Goal: Task Accomplishment & Management: Use online tool/utility

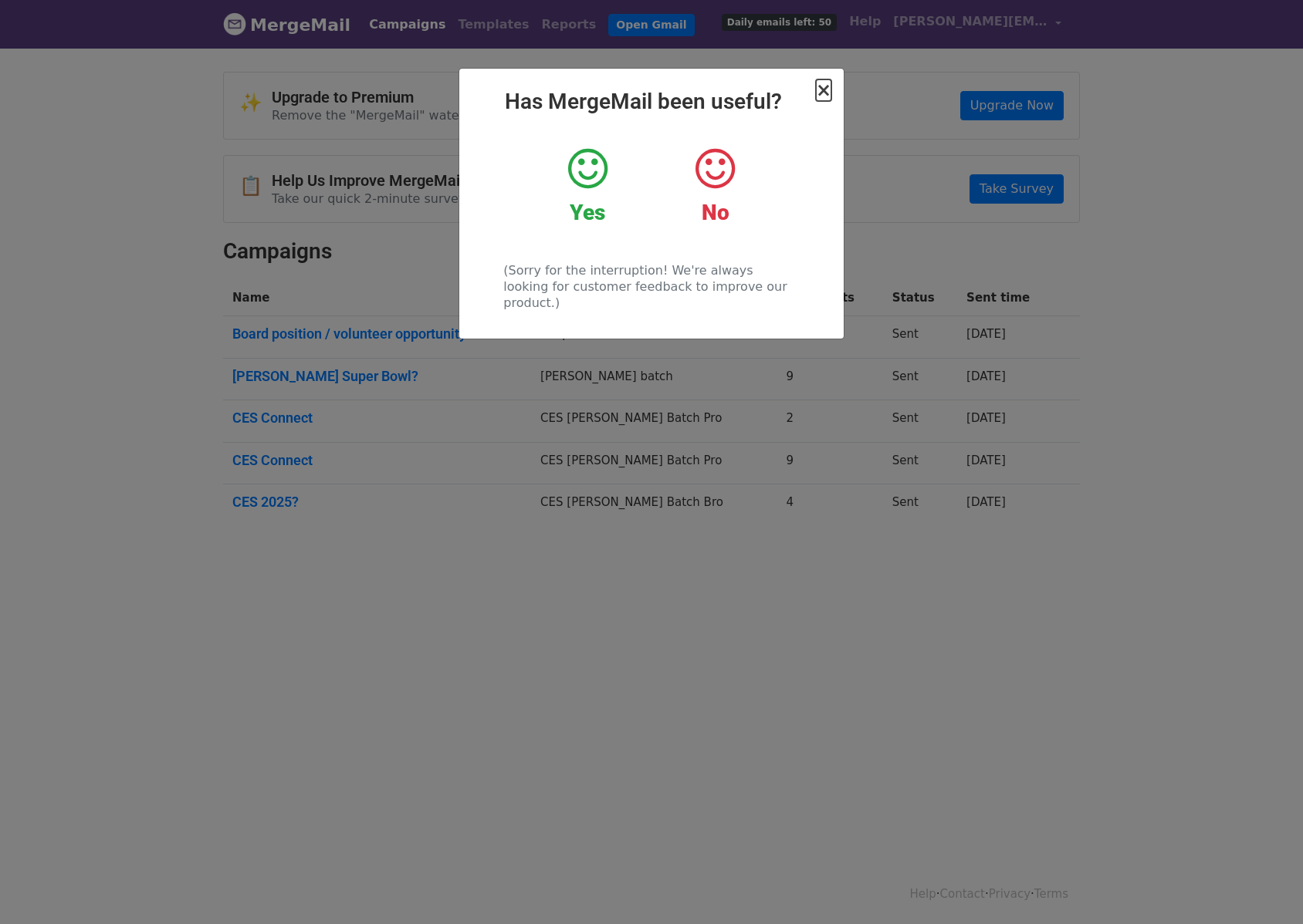
click at [824, 91] on span "×" at bounding box center [824, 90] width 15 height 22
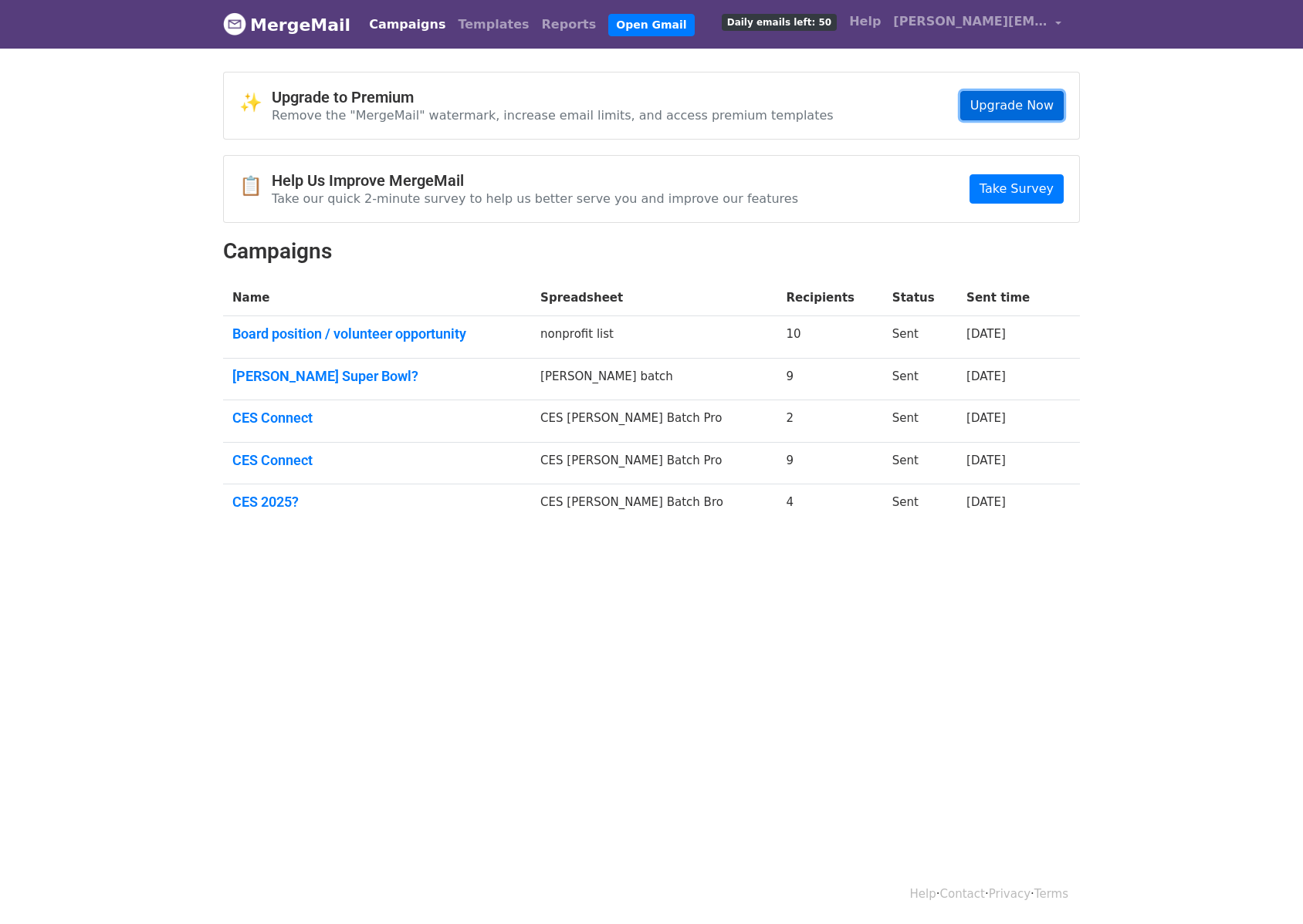
click at [981, 106] on link "Upgrade Now" at bounding box center [1011, 106] width 104 height 29
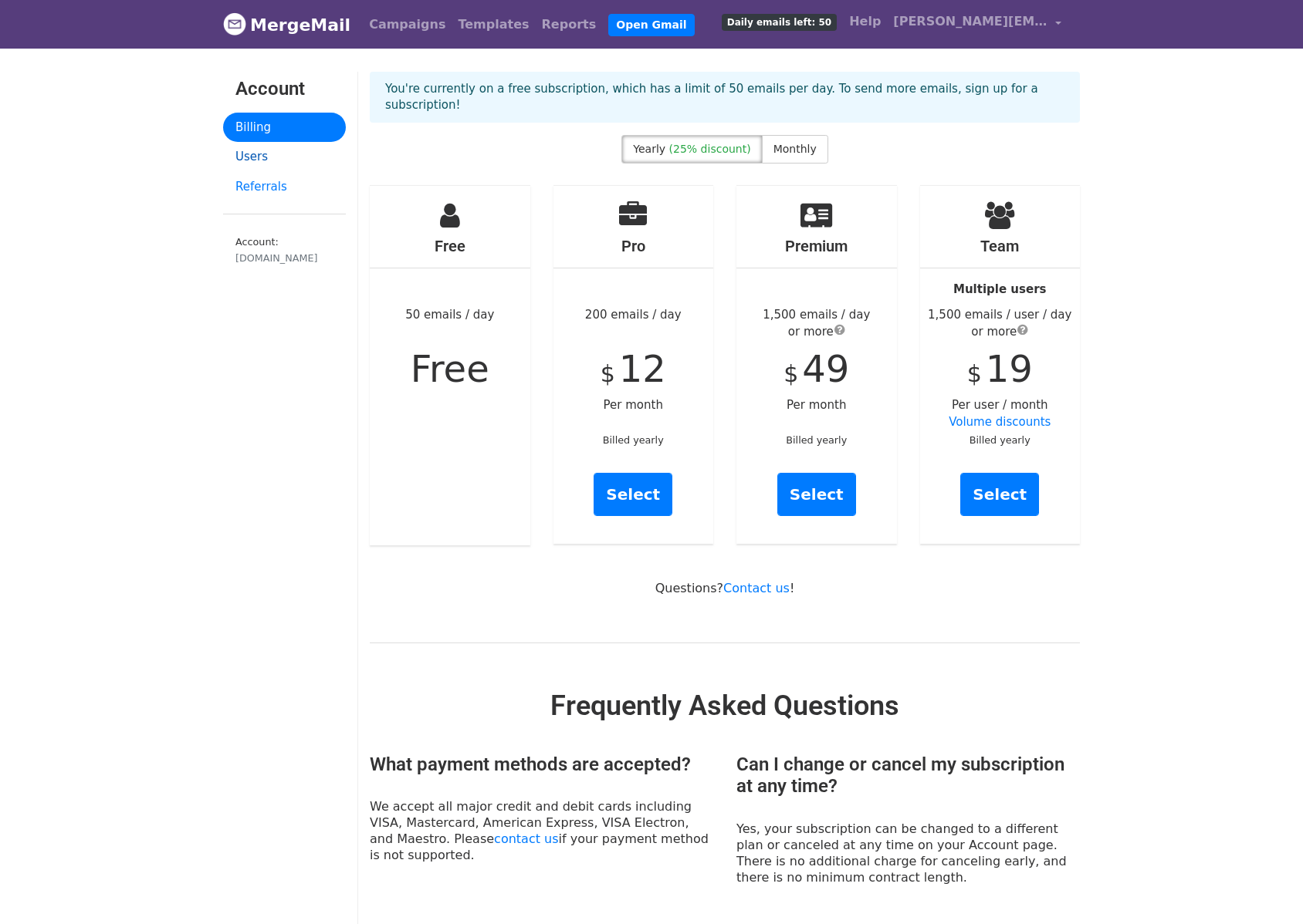
click at [267, 163] on link "Users" at bounding box center [284, 157] width 123 height 30
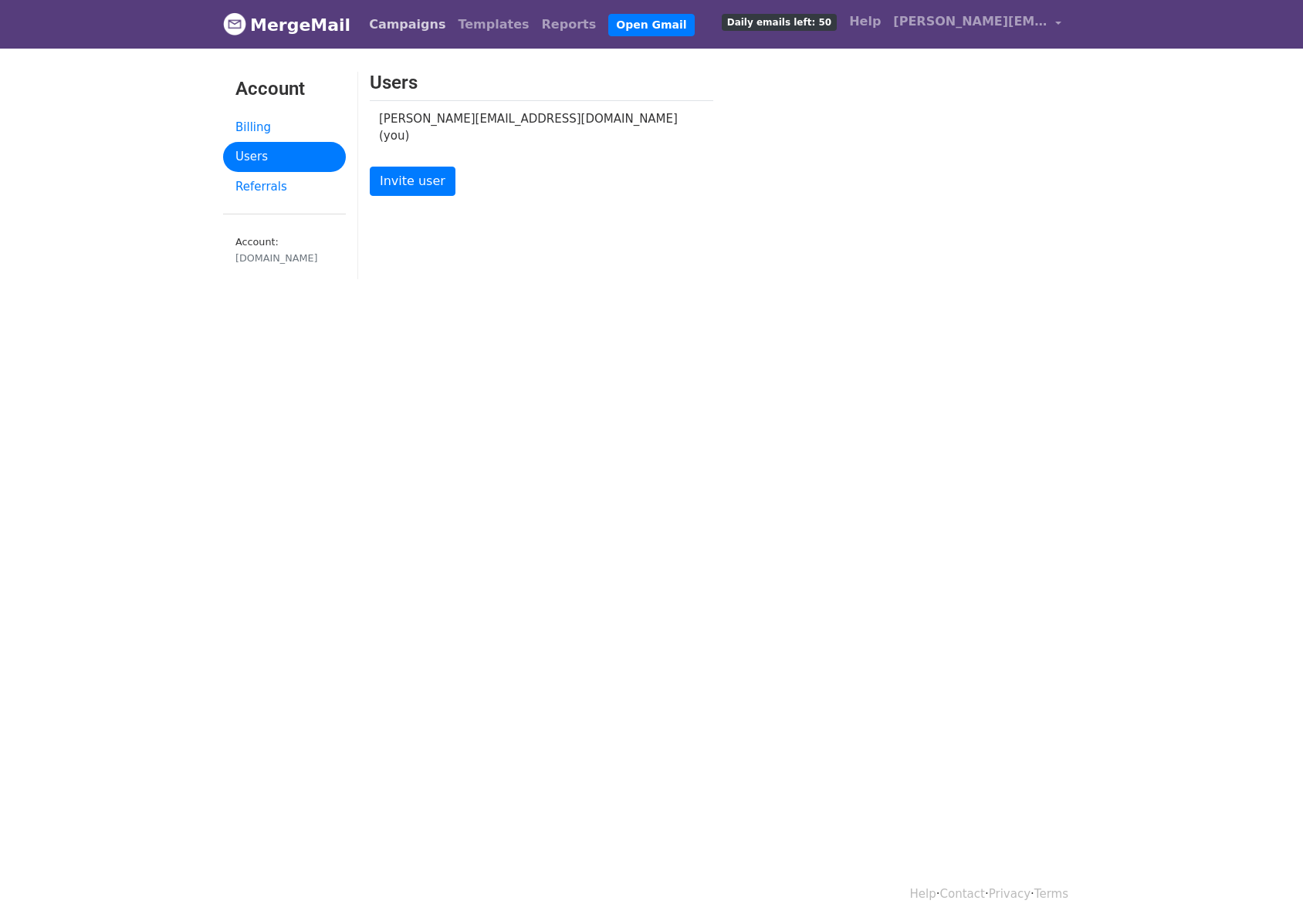
click at [404, 30] on link "Campaigns" at bounding box center [406, 25] width 88 height 30
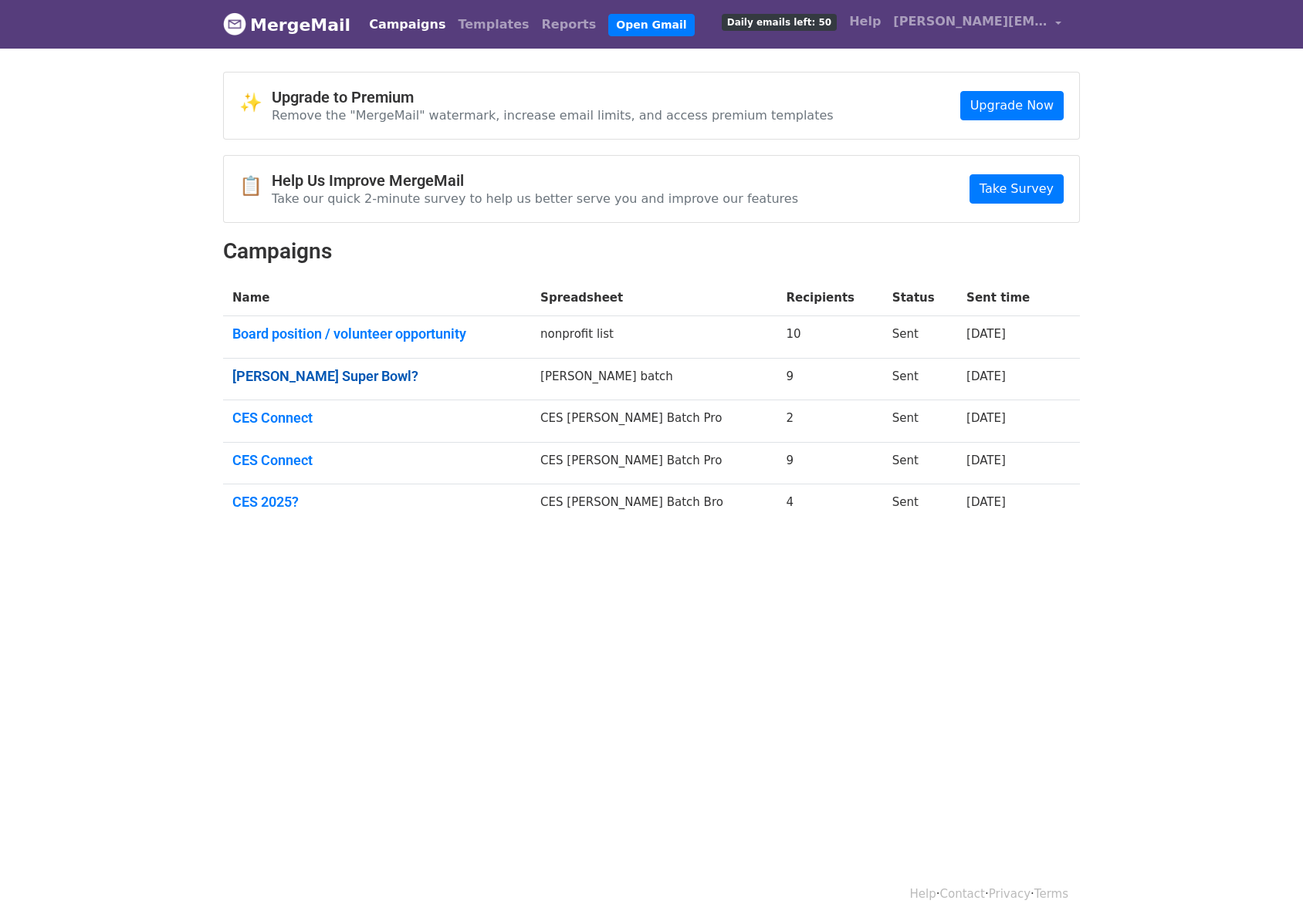
click at [326, 380] on link "[PERSON_NAME] Super Bowl?" at bounding box center [377, 376] width 289 height 17
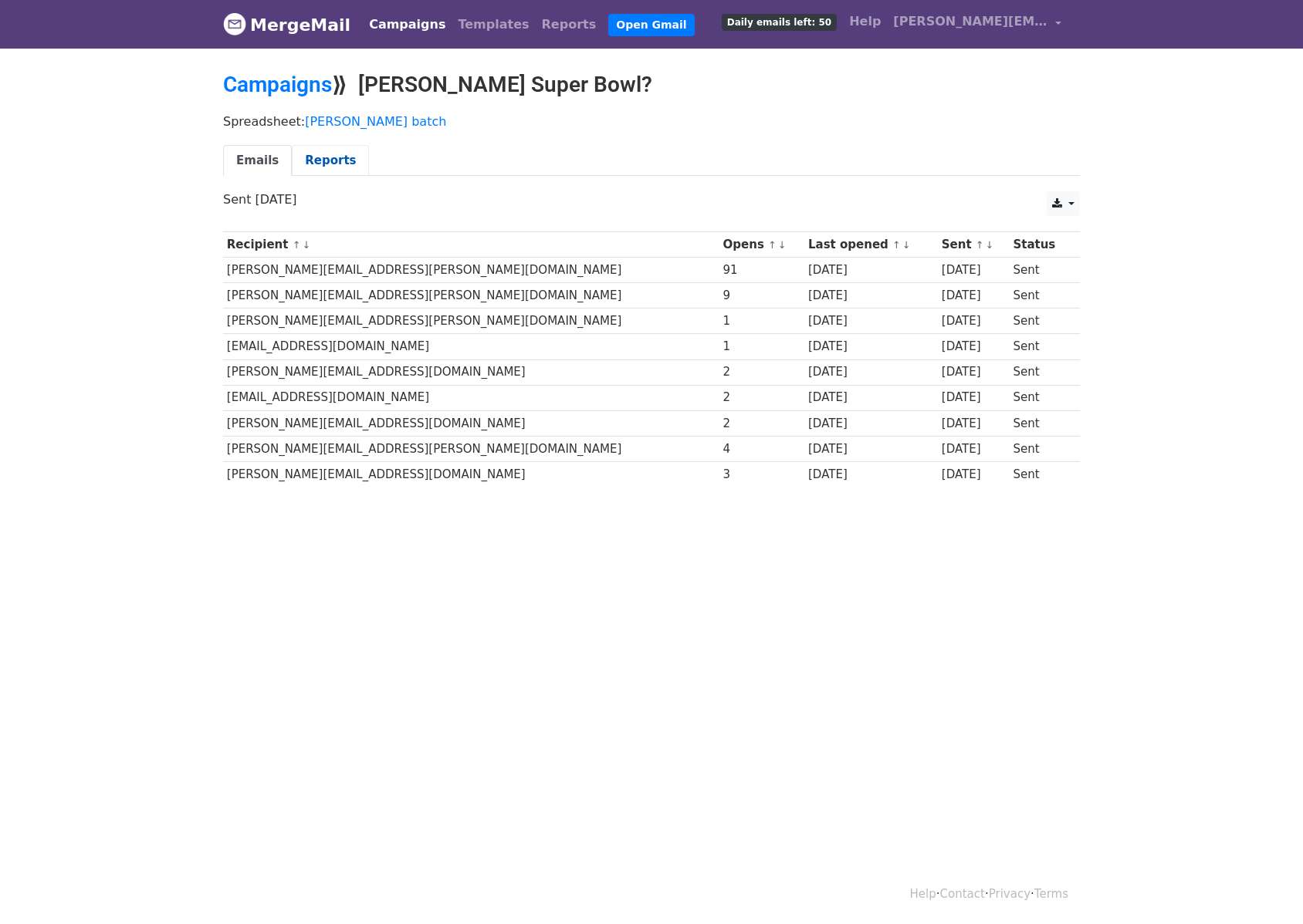
click at [313, 164] on link "Reports" at bounding box center [330, 161] width 77 height 31
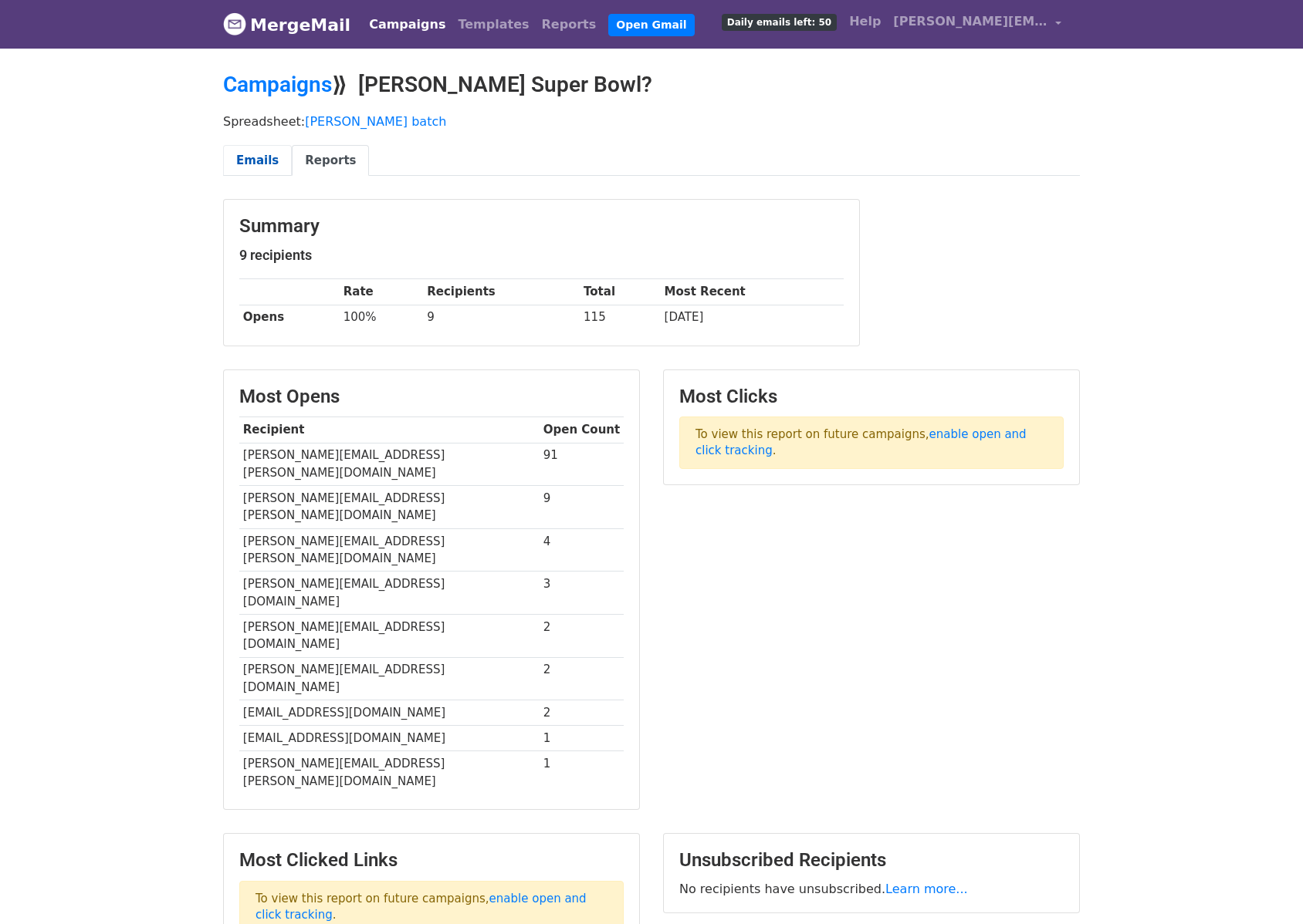
click at [244, 165] on link "Emails" at bounding box center [258, 161] width 68 height 31
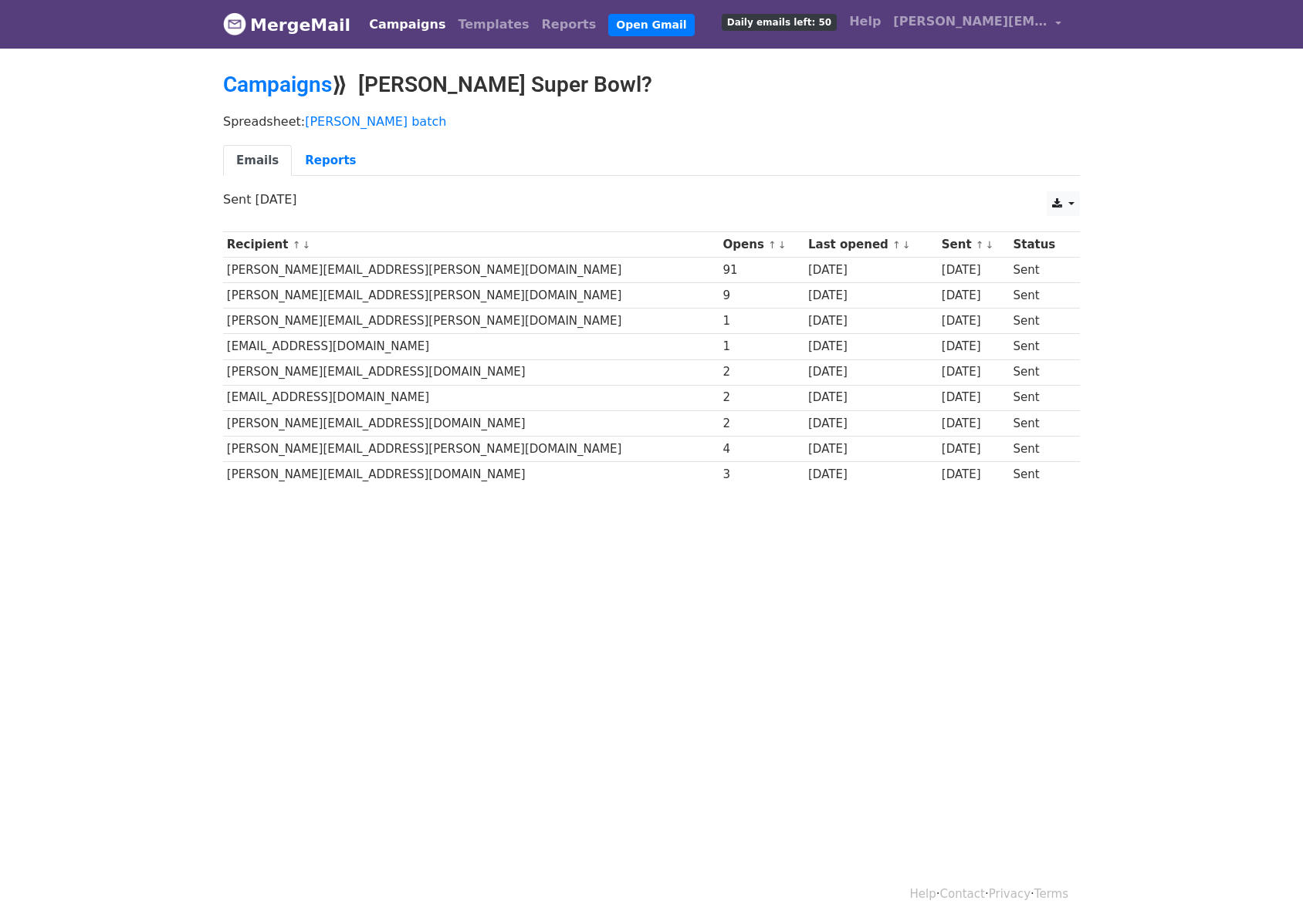
click at [535, 138] on div "Spreadsheet: [PERSON_NAME] batch Emails Reports" at bounding box center [651, 148] width 880 height 87
